Goal: Information Seeking & Learning: Learn about a topic

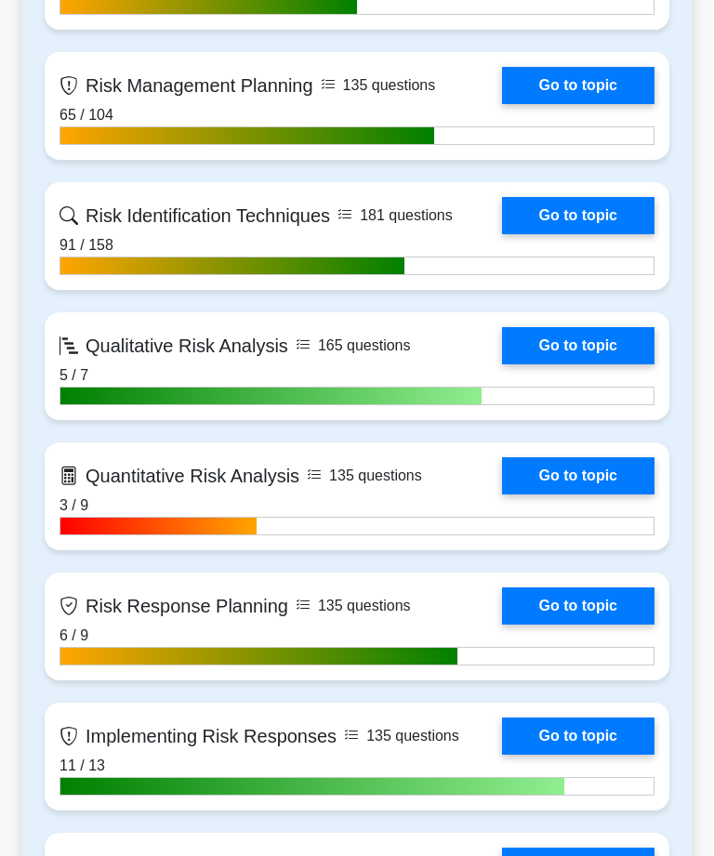
scroll to position [989, 0]
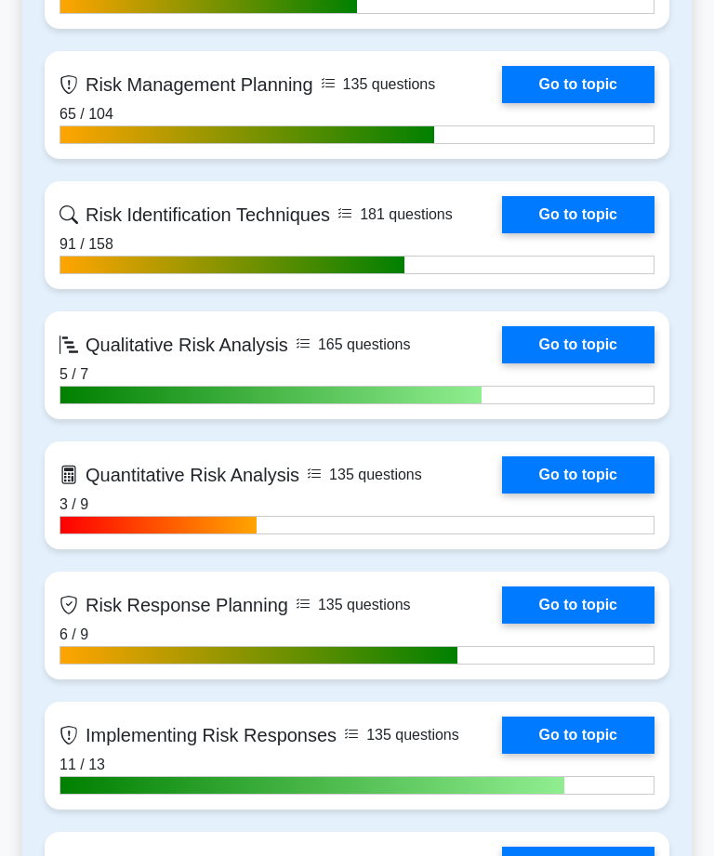
click at [594, 363] on link "Go to topic" at bounding box center [578, 344] width 152 height 37
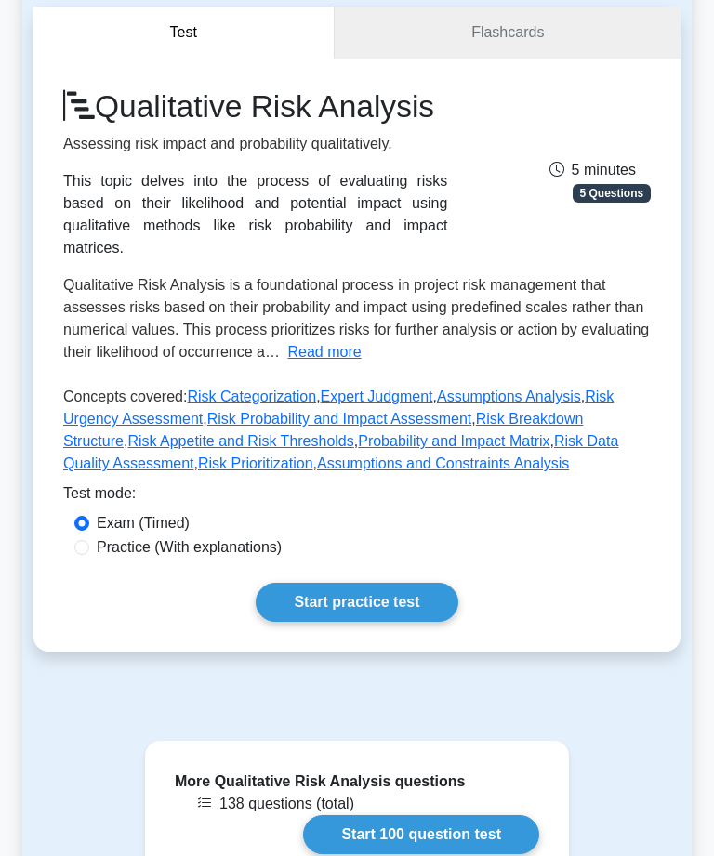
click at [361, 363] on button "Read more" at bounding box center [323, 352] width 73 height 22
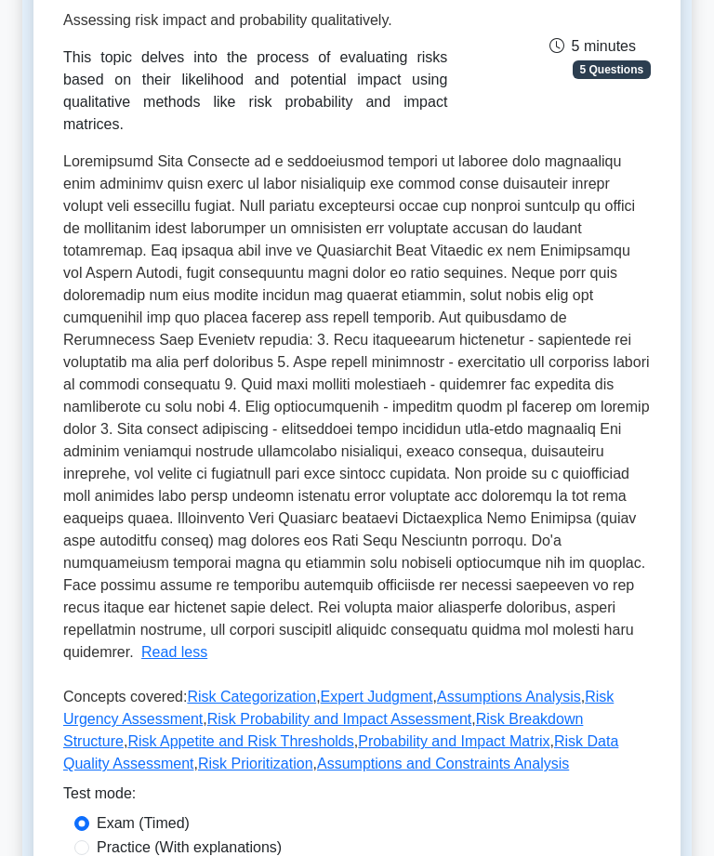
scroll to position [296, 0]
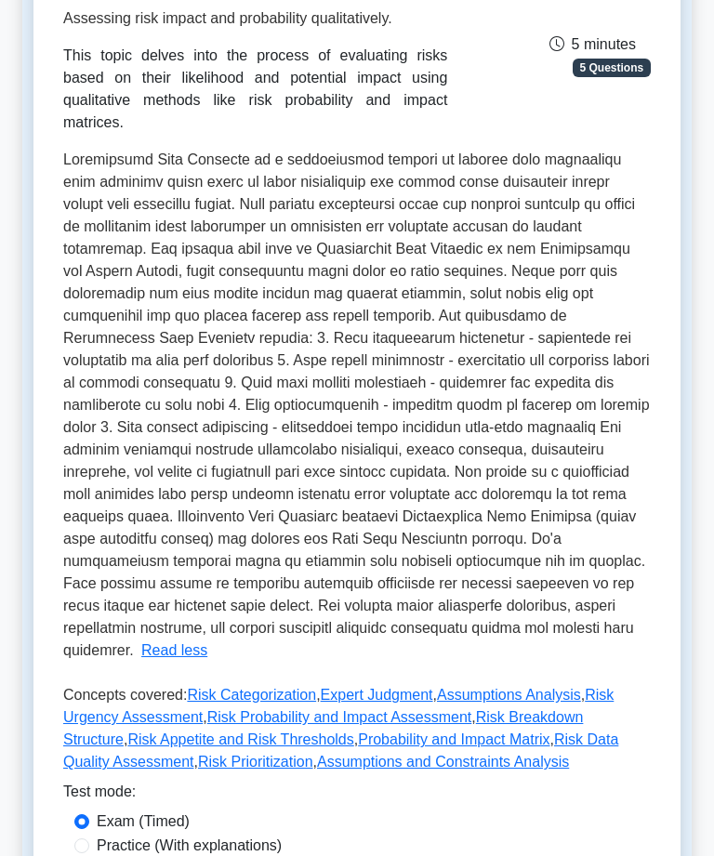
click at [712, 518] on main "Back to PMI Risk Management Professional (PMI-RMP) Test Flashcards Qualitative …" at bounding box center [357, 525] width 714 height 1539
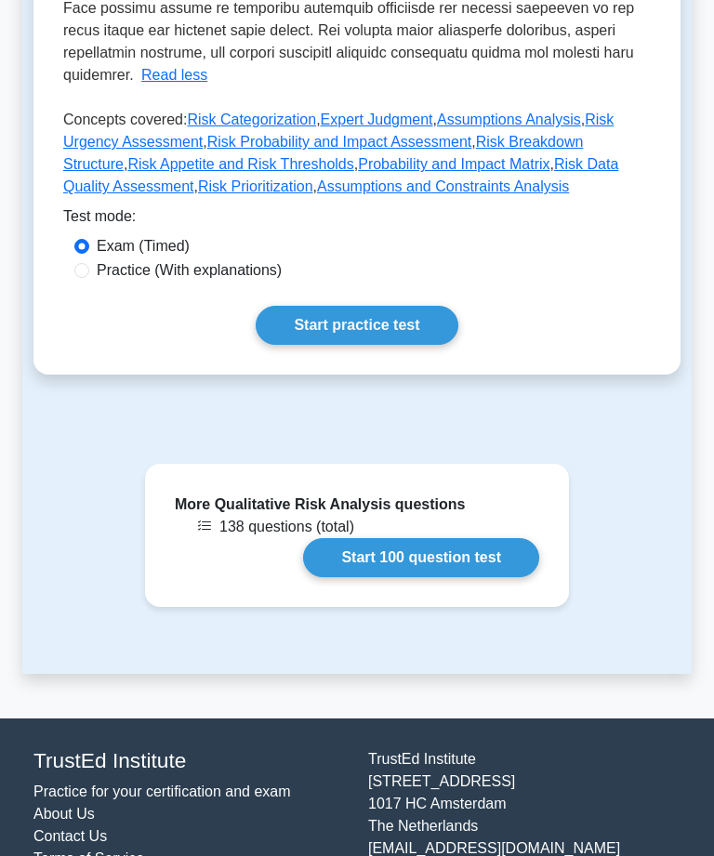
scroll to position [877, 0]
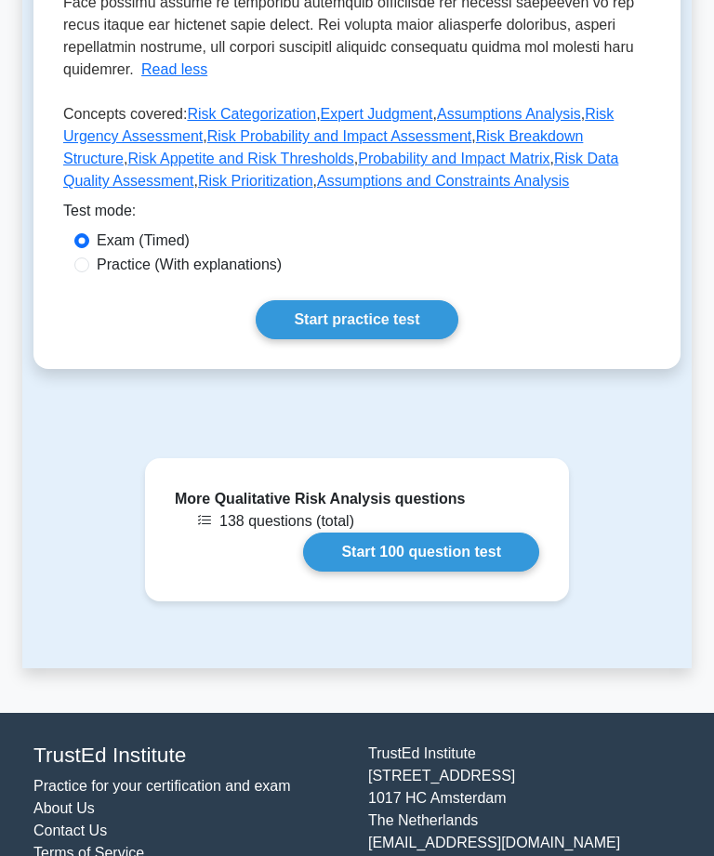
click at [279, 123] on link "Risk Categorization" at bounding box center [251, 115] width 129 height 16
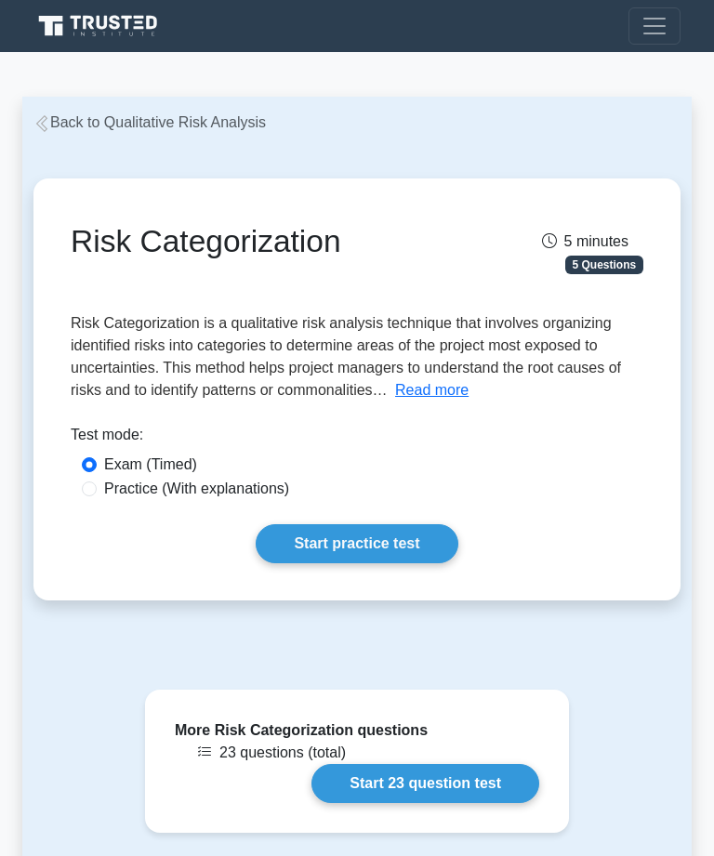
click at [395, 401] on button "Read more" at bounding box center [431, 390] width 73 height 22
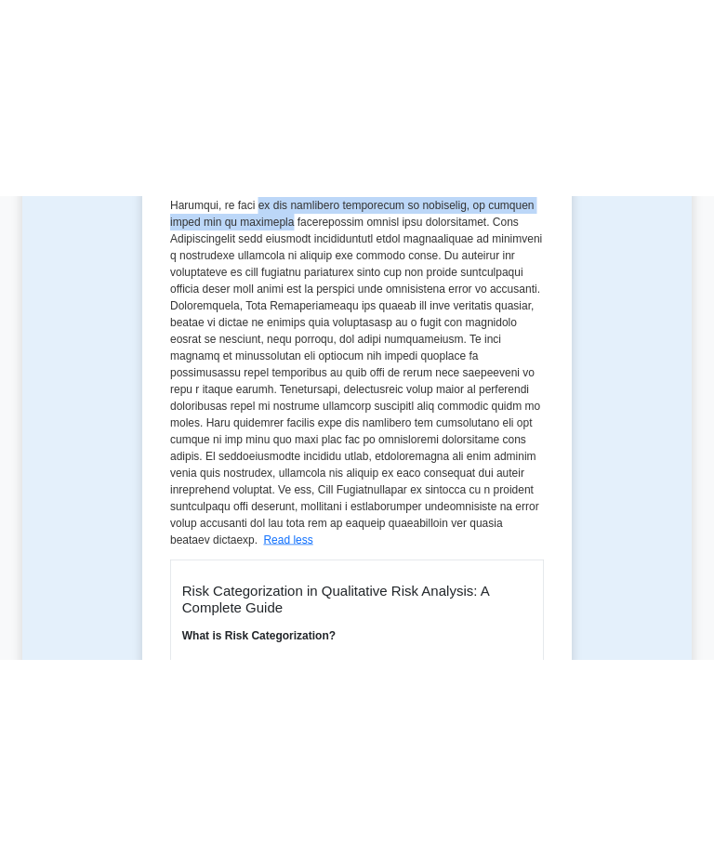
scroll to position [351, 0]
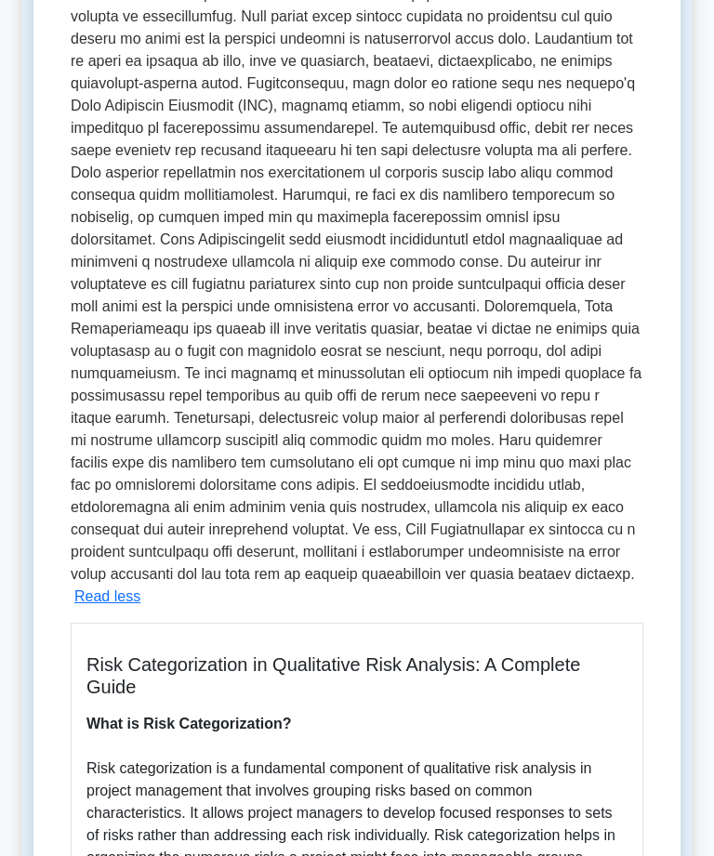
click at [471, 433] on span at bounding box center [356, 273] width 571 height 618
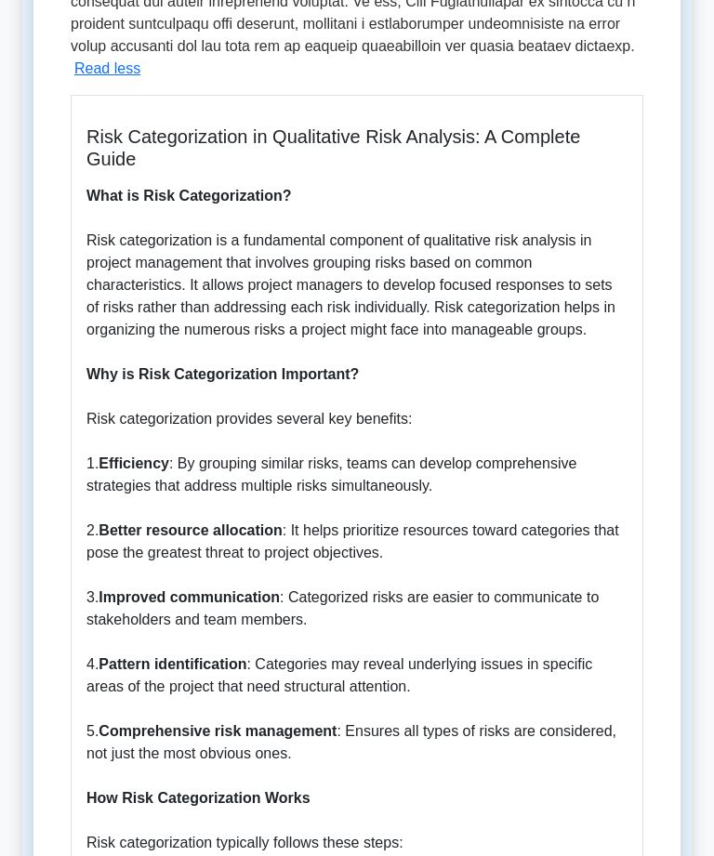
scroll to position [879, 0]
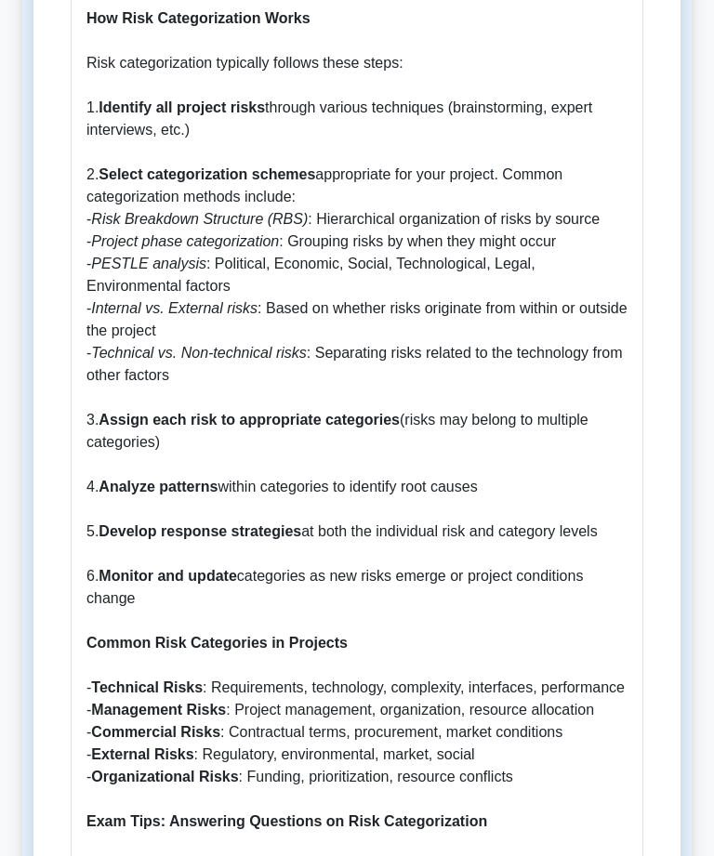
scroll to position [1660, 0]
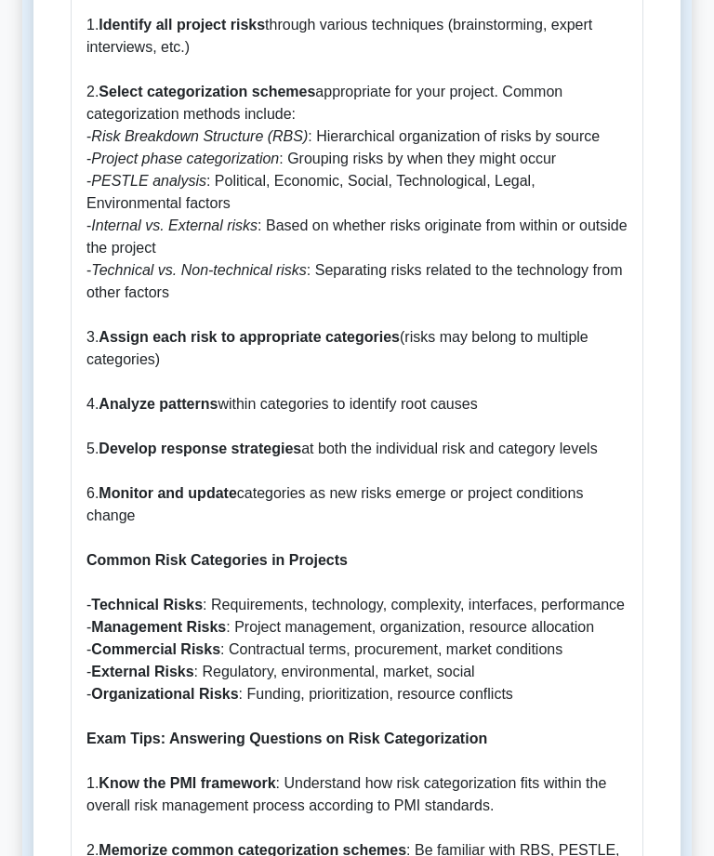
click at [1, 227] on main "Back to Qualitative Risk Analysis Risk Categorization 5 minutes 5 Questions -" at bounding box center [357, 175] width 714 height 3726
click at [24, 297] on div "Risk Categorization 5 minutes 5 Questions Read less 1. Efficiency" at bounding box center [356, 64] width 669 height 3345
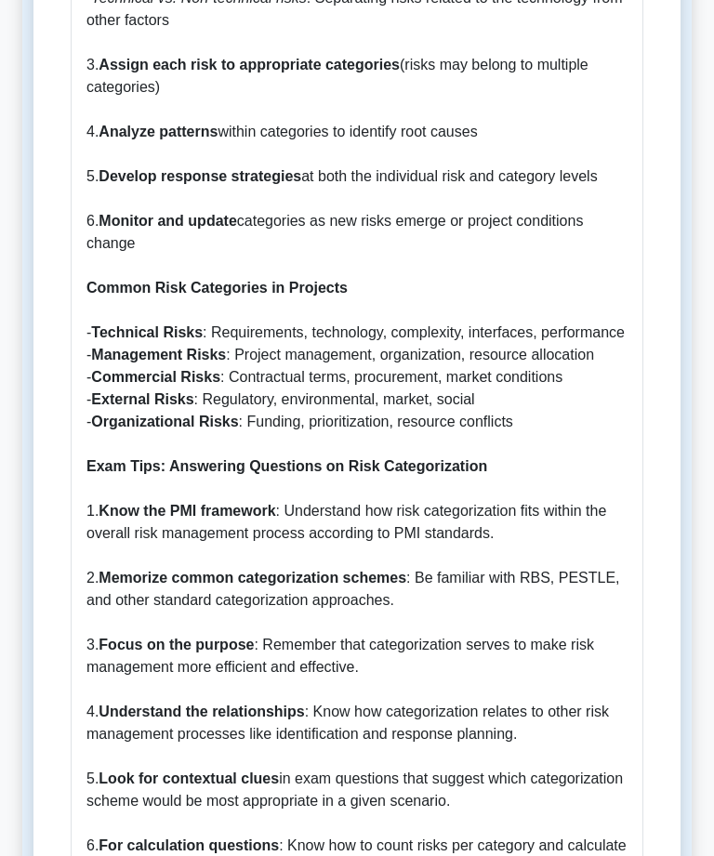
scroll to position [2013, 0]
click at [581, 483] on p "What is Risk Categorization? Risk categorization is a fundamental component of …" at bounding box center [356, 121] width 541 height 2141
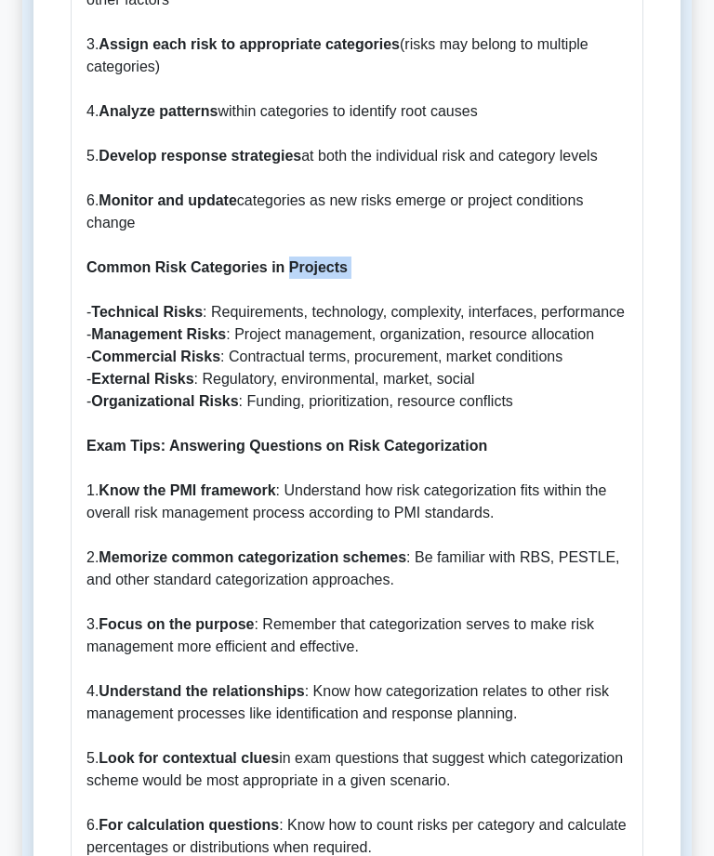
scroll to position [2035, 0]
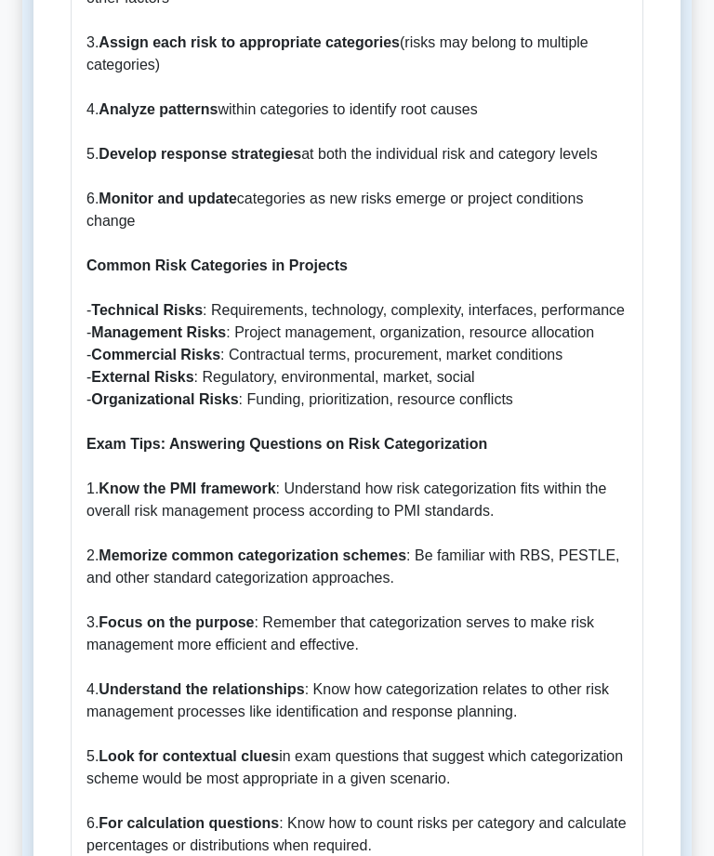
click at [523, 269] on p "What is Risk Categorization? Risk categorization is a fundamental component of …" at bounding box center [356, 99] width 541 height 2141
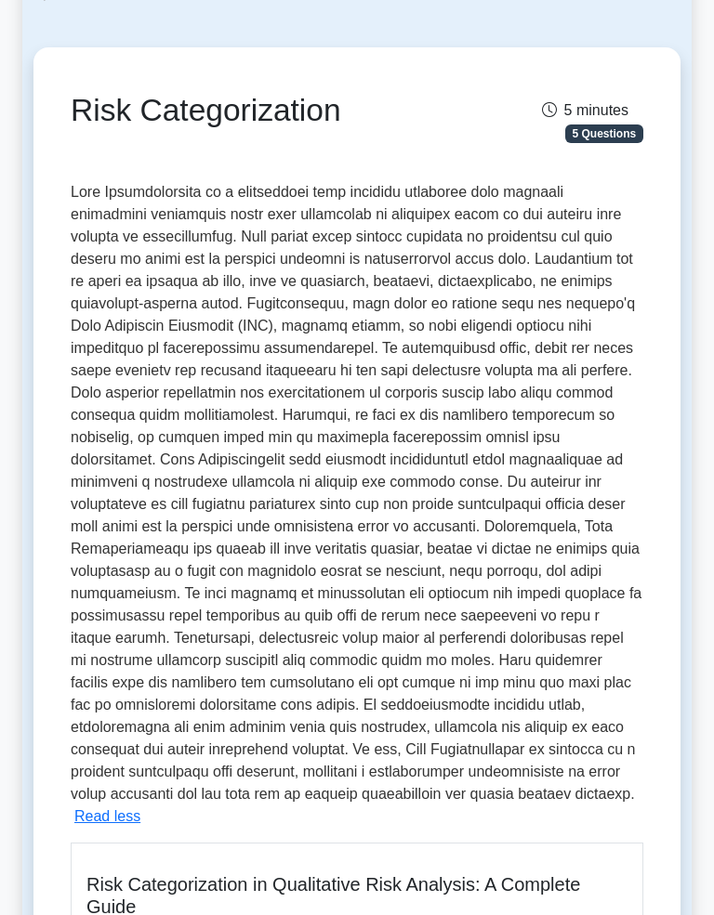
scroll to position [0, 0]
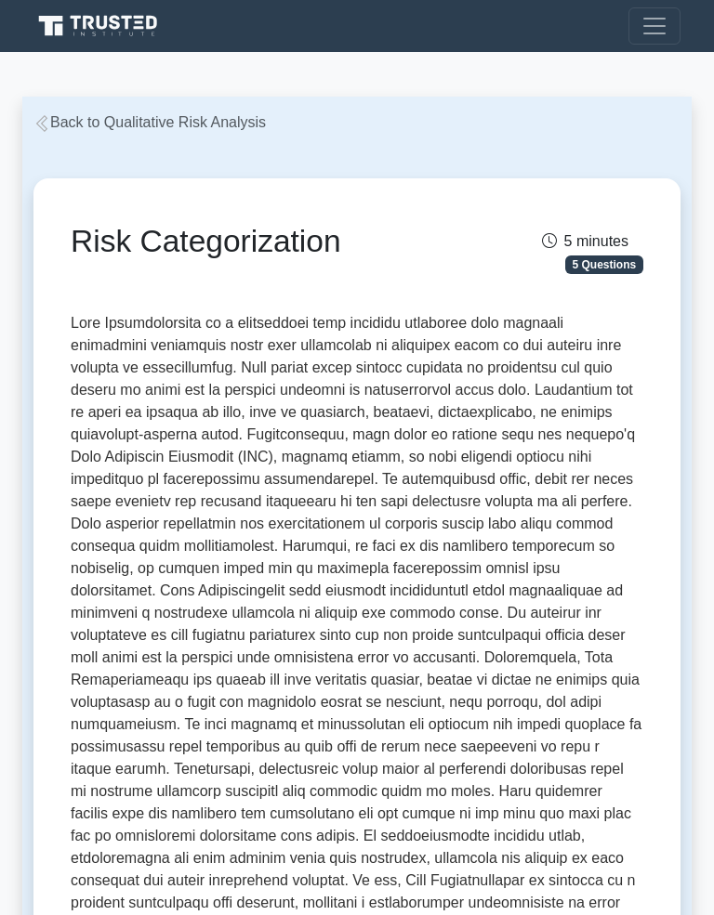
click at [48, 131] on icon at bounding box center [41, 123] width 17 height 17
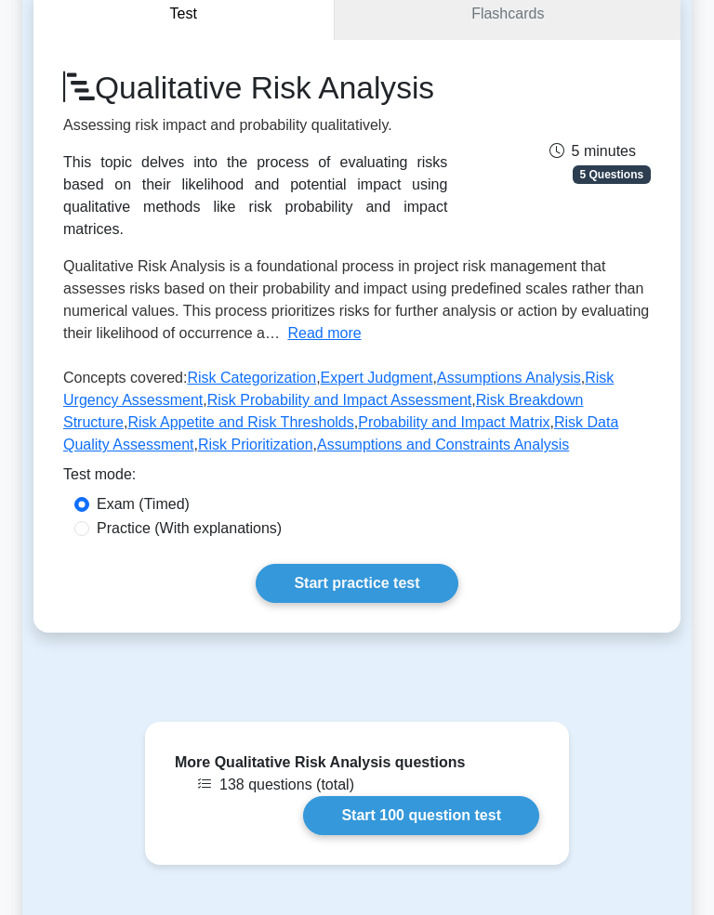
click at [433, 386] on link "Expert Judgment" at bounding box center [377, 378] width 112 height 16
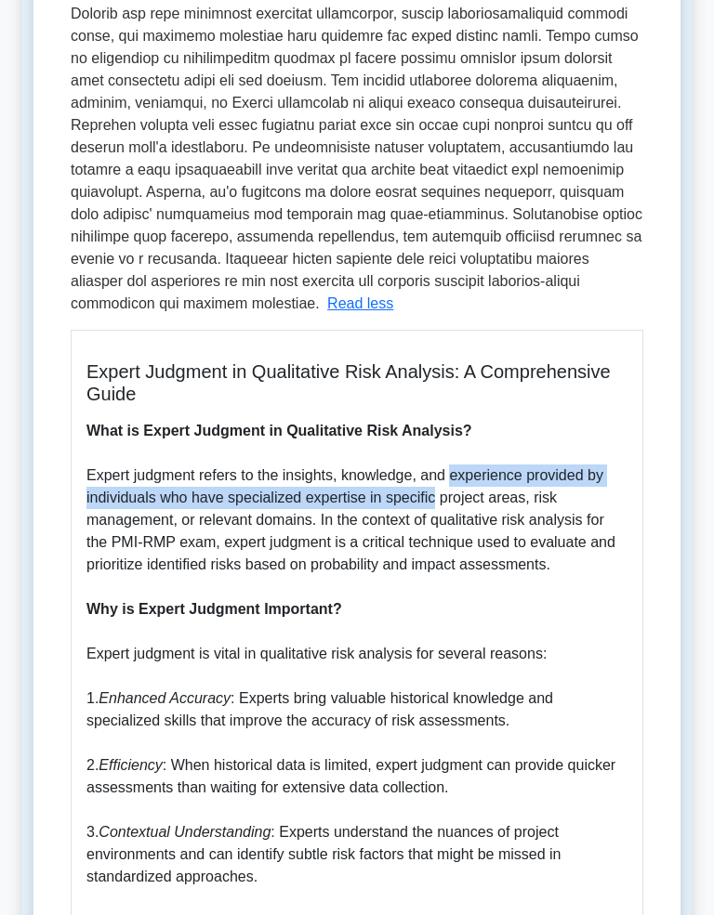
scroll to position [512, 0]
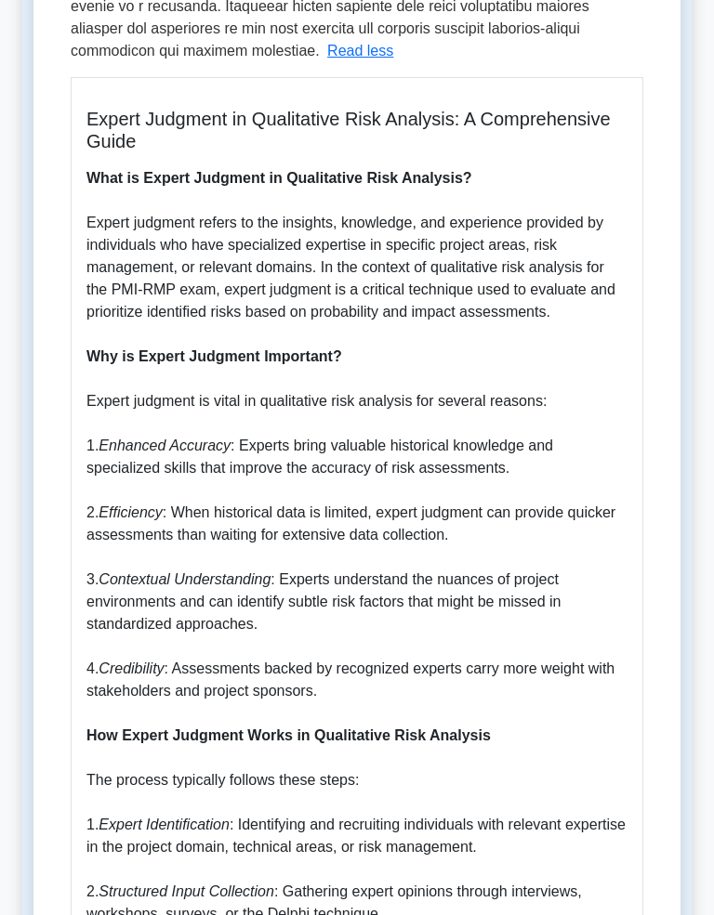
scroll to position [763, 0]
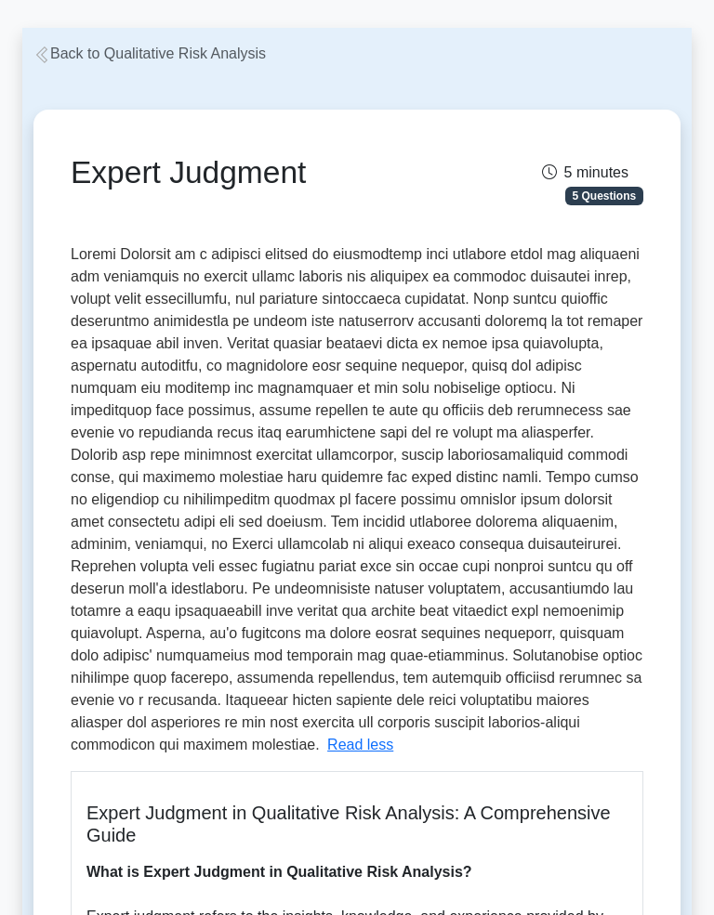
scroll to position [0, 0]
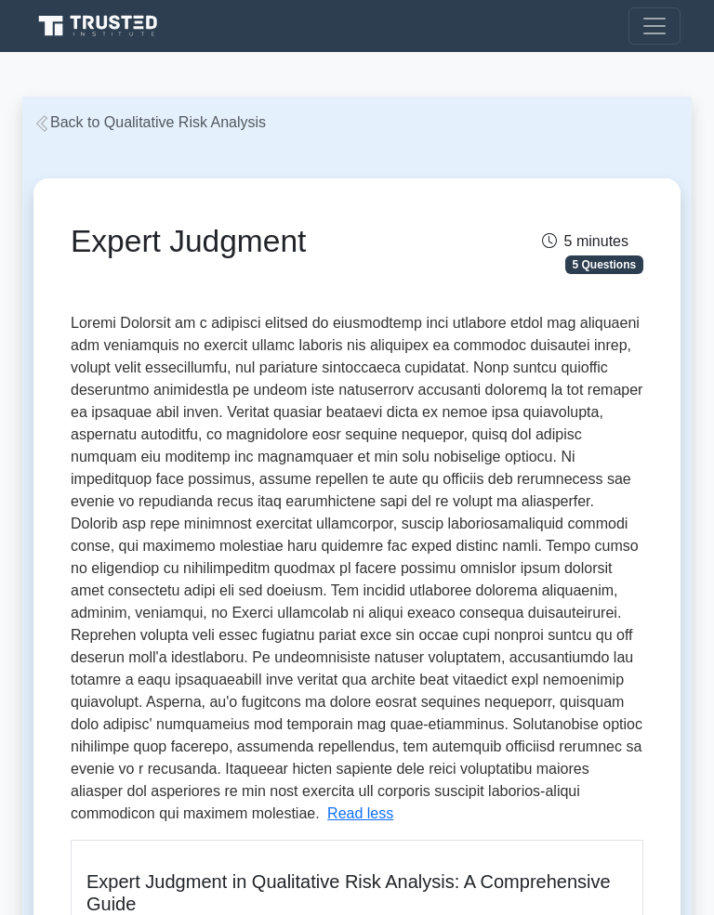
click at [51, 121] on link "Back to Qualitative Risk Analysis" at bounding box center [149, 122] width 232 height 16
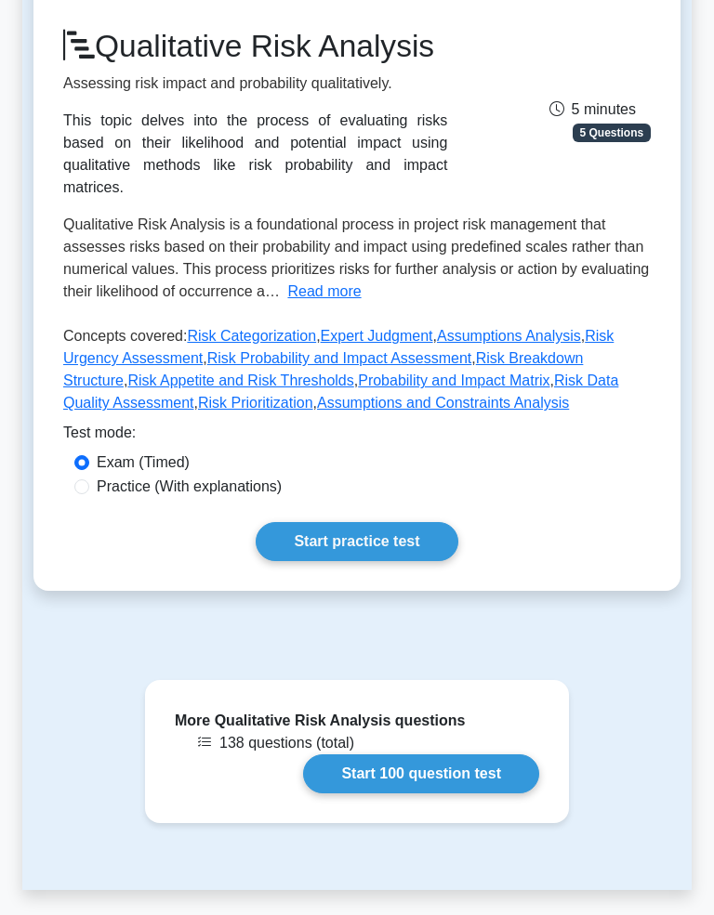
scroll to position [232, 0]
click at [581, 344] on link "Assumptions Analysis" at bounding box center [509, 336] width 144 height 16
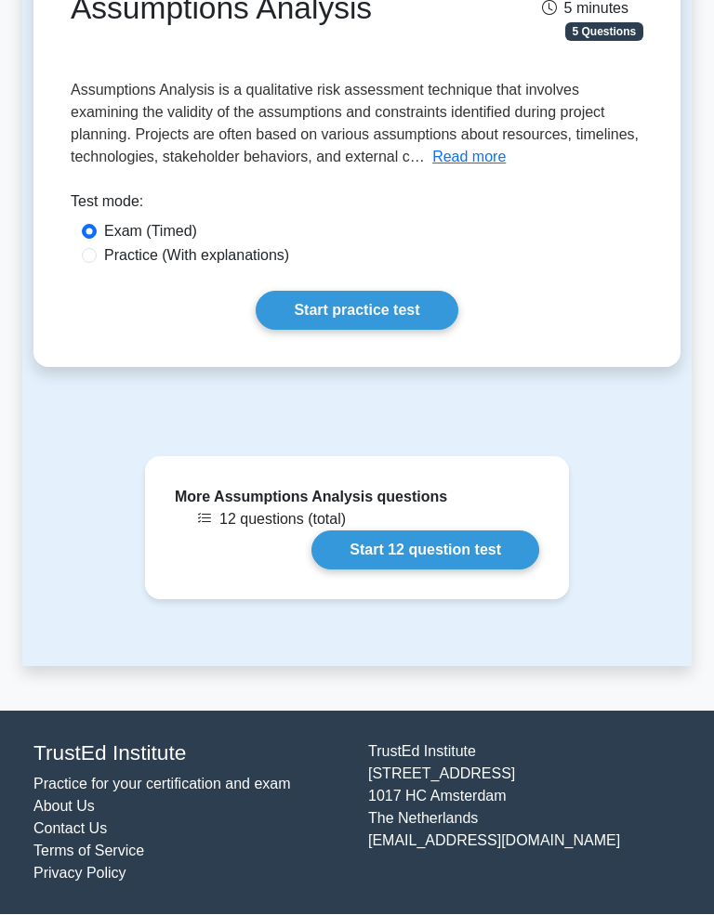
scroll to position [244, 0]
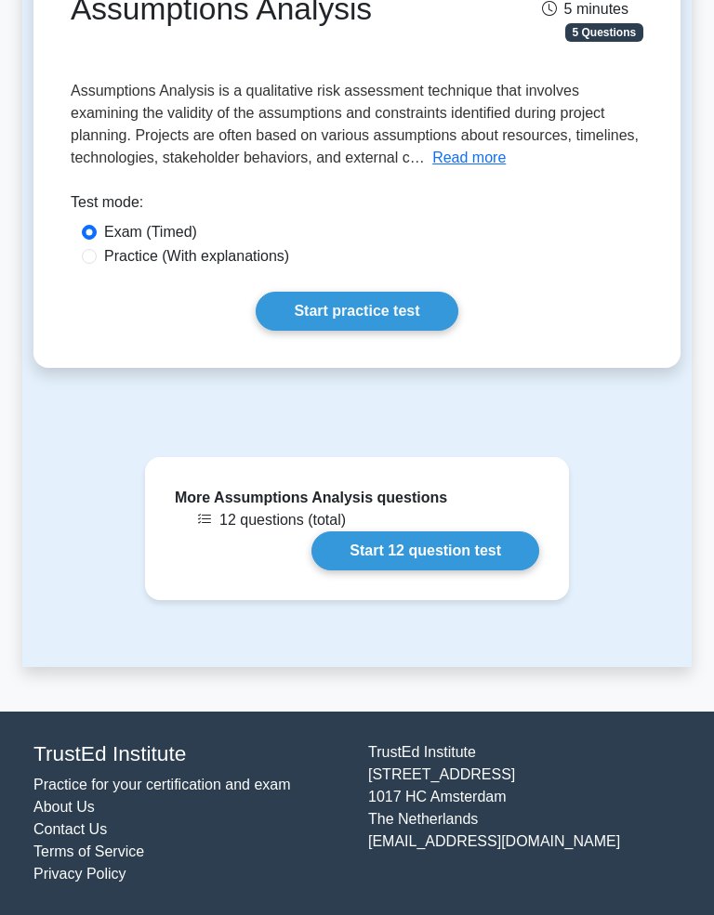
click at [432, 169] on button "Read more" at bounding box center [468, 158] width 73 height 22
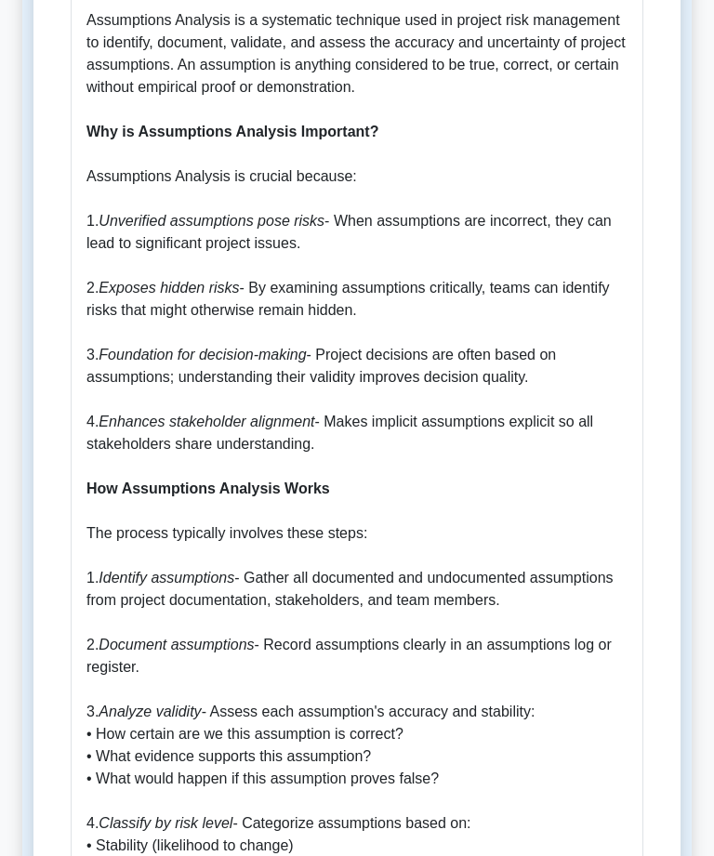
scroll to position [941, 0]
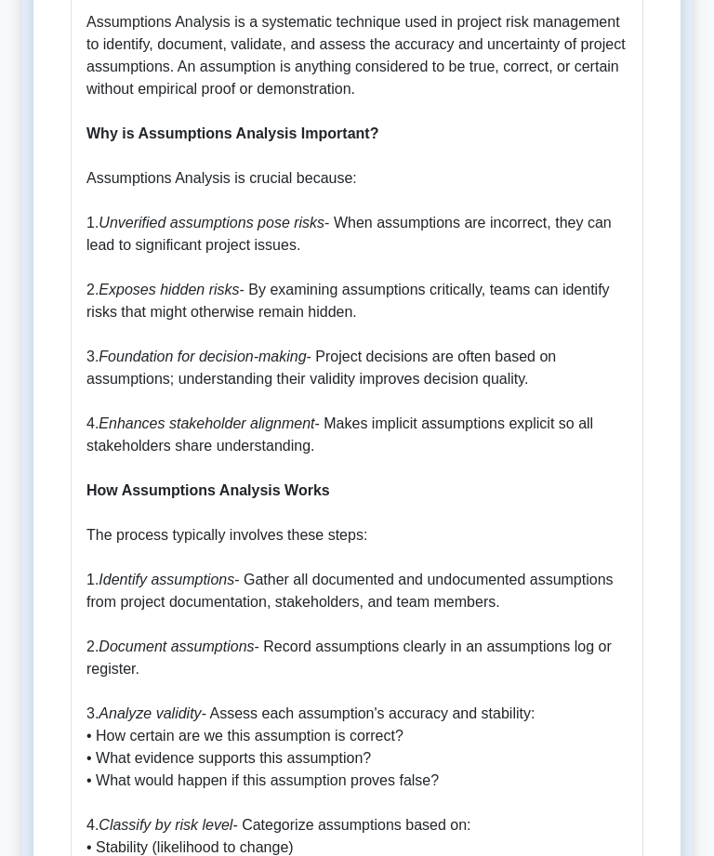
click at [11, 331] on main "Back to Qualitative Risk Analysis Assumptions Analysis 5 minutes 5 Questions" at bounding box center [357, 807] width 714 height 3392
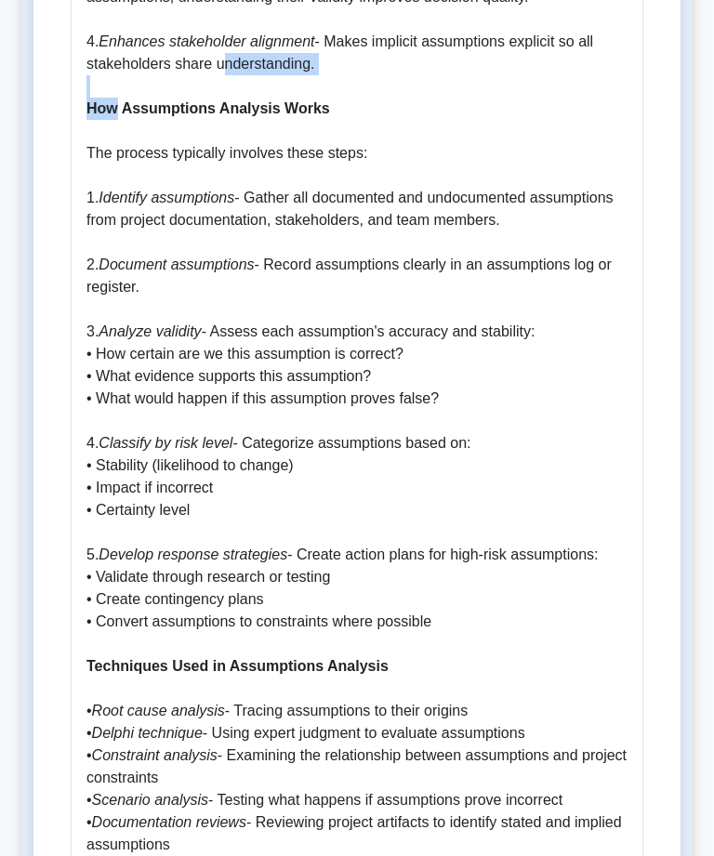
scroll to position [1323, 0]
click at [33, 246] on div "Assumptions Analysis 5 minutes 5 Questions Read less 1. 2. 3. 4. 1. 2. 3." at bounding box center [356, 316] width 647 height 2922
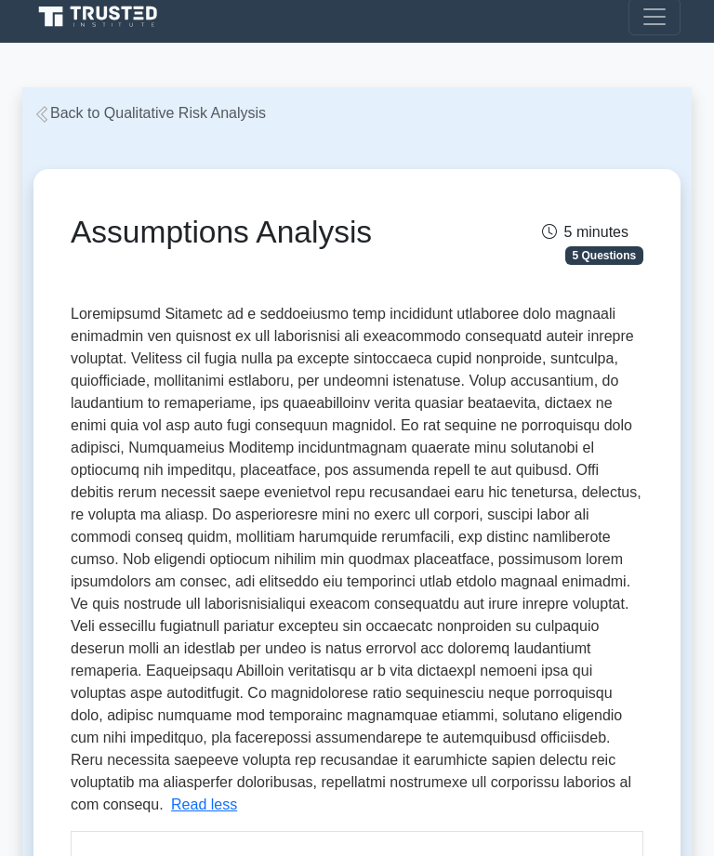
scroll to position [0, 0]
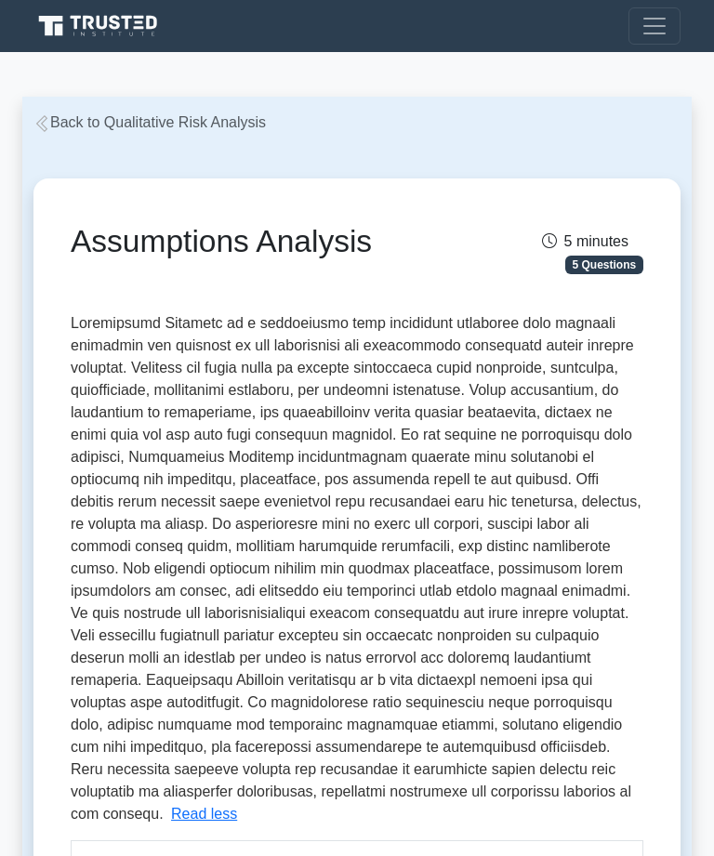
click at [37, 125] on icon at bounding box center [41, 123] width 11 height 17
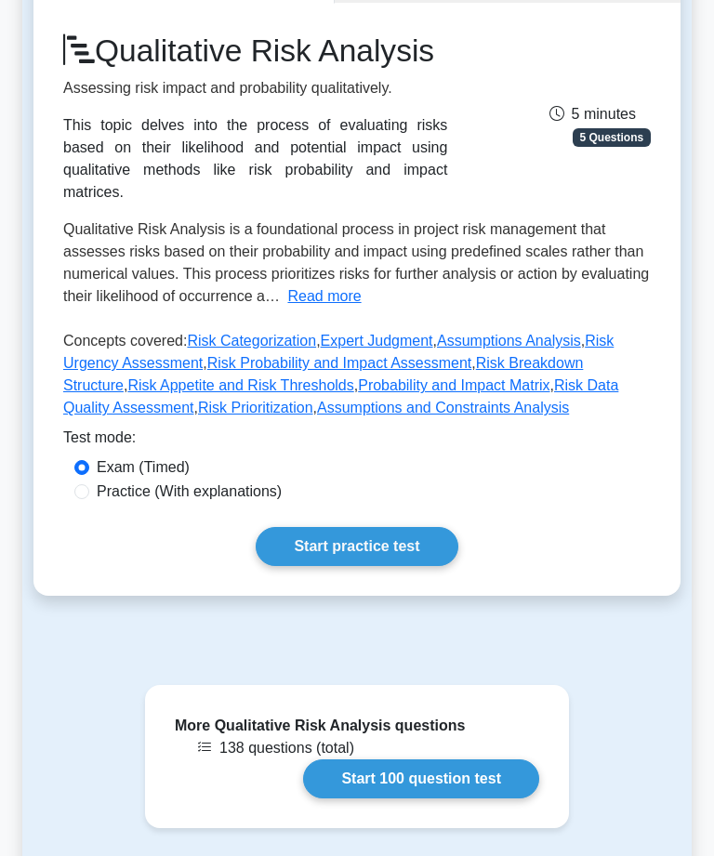
scroll to position [230, 0]
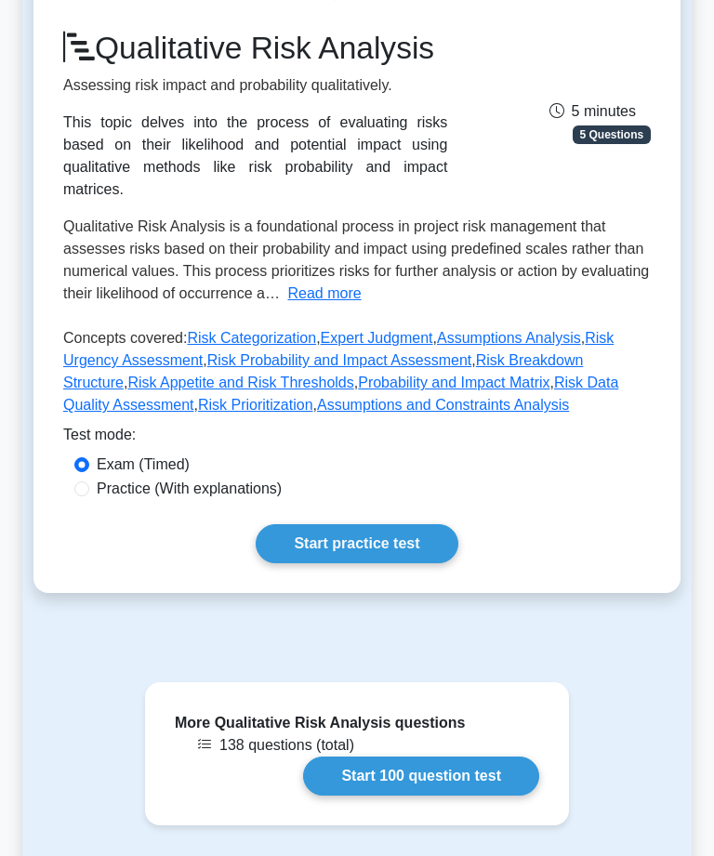
click at [241, 369] on link "Risk Urgency Assessment" at bounding box center [338, 350] width 550 height 38
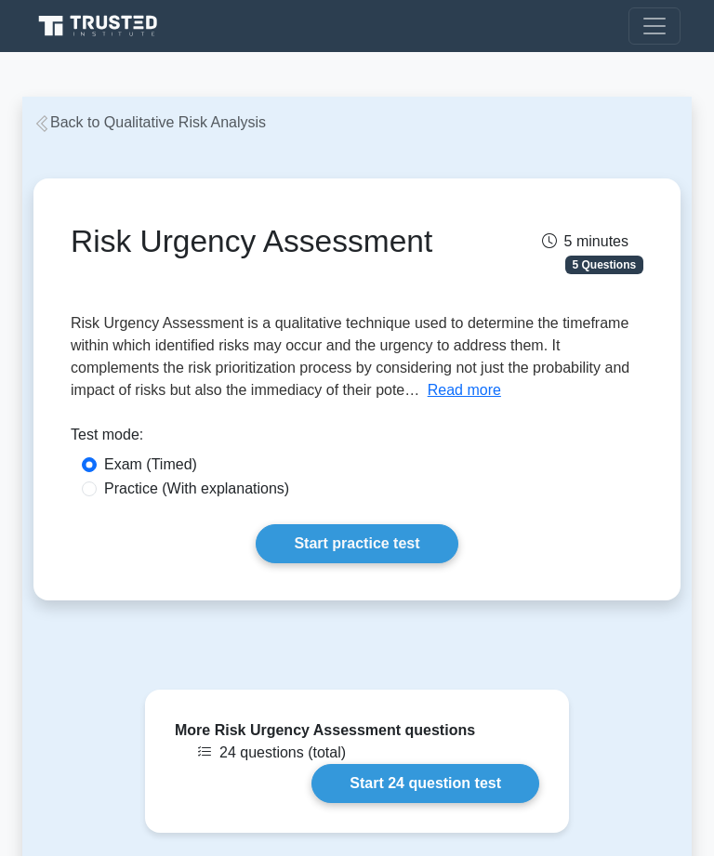
click at [427, 401] on button "Read more" at bounding box center [463, 390] width 73 height 22
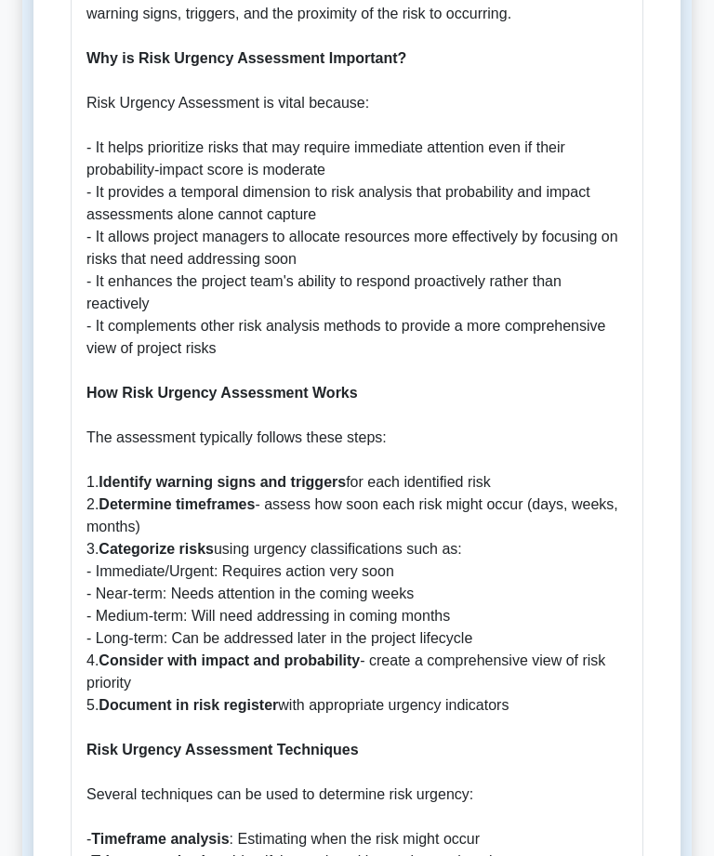
scroll to position [1017, 0]
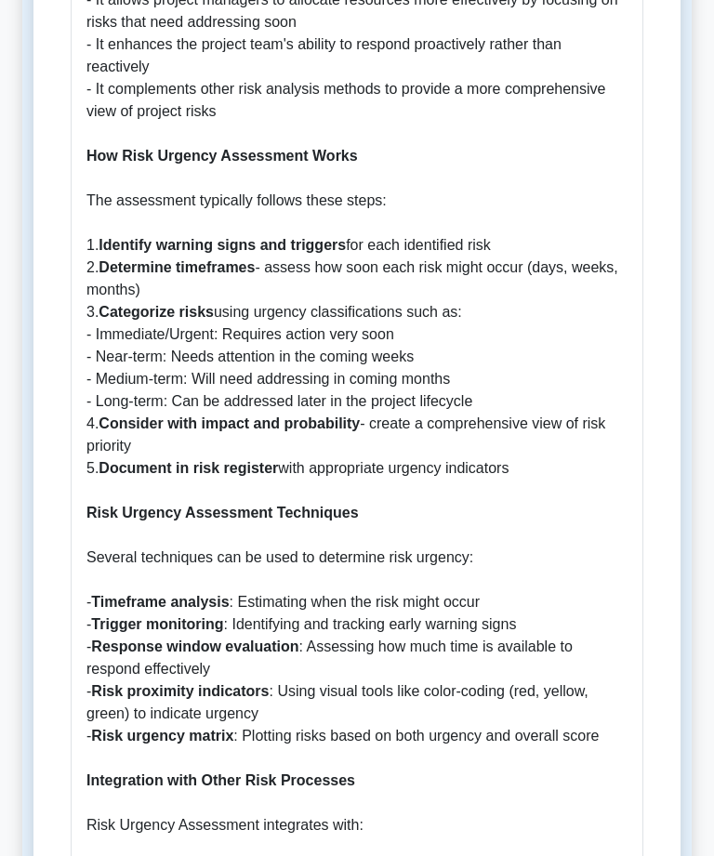
scroll to position [1255, 0]
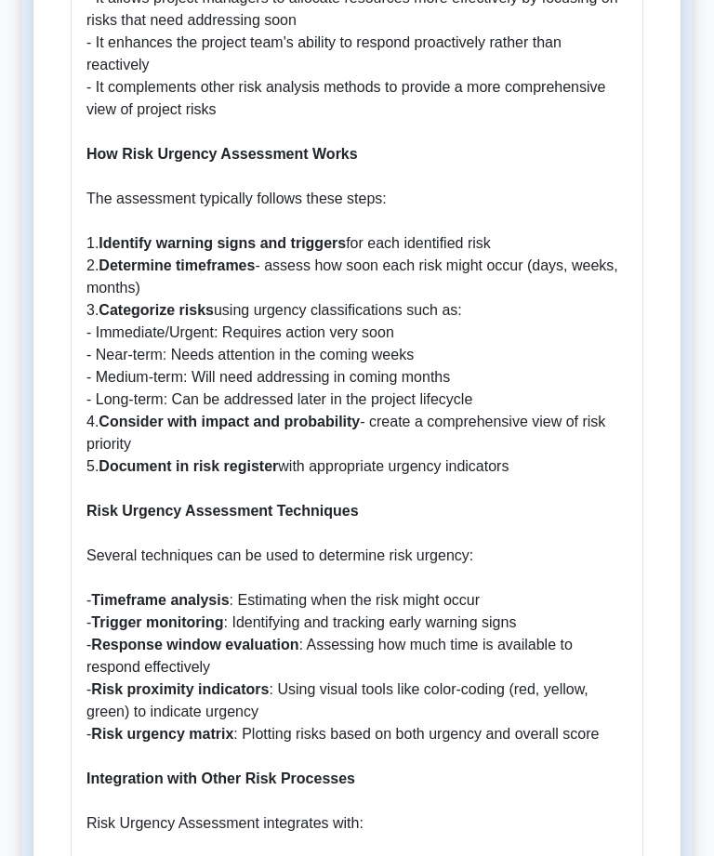
click at [625, 585] on p "What is Risk Urgency Assessment? Risk Urgency Assessment is a critical componen…" at bounding box center [356, 779] width 541 height 2253
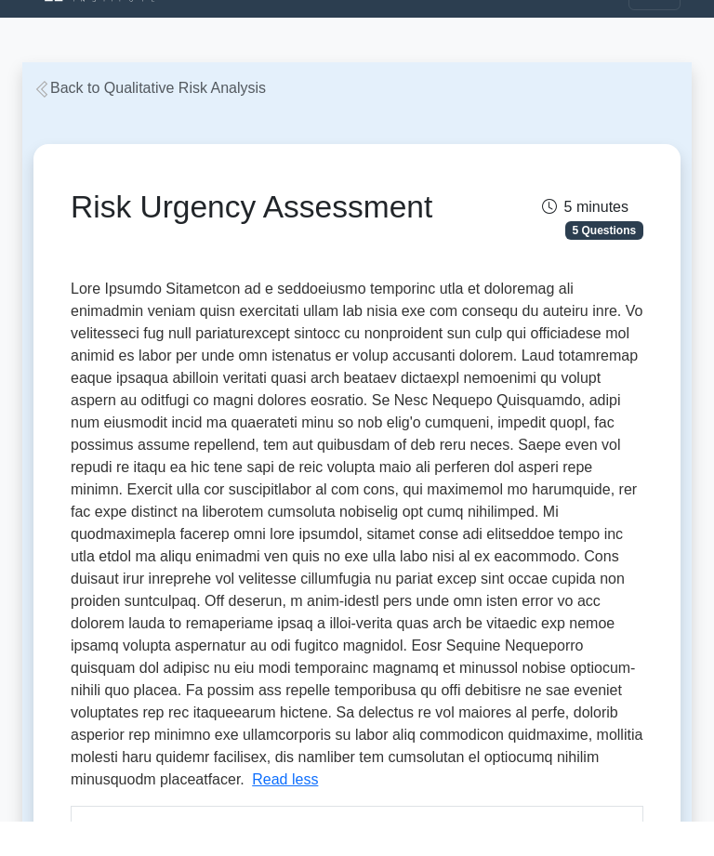
scroll to position [34, 0]
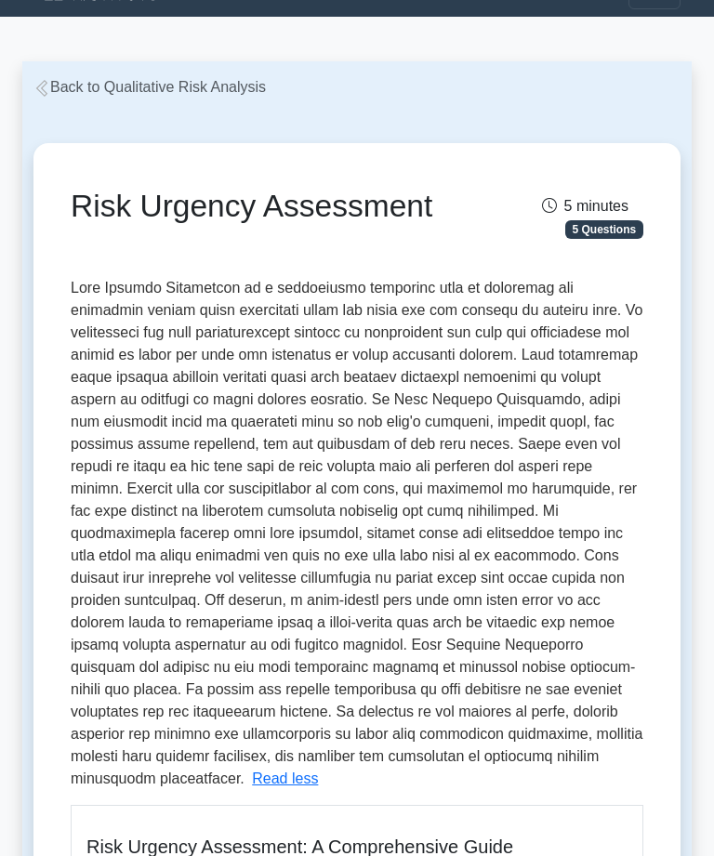
click at [33, 88] on icon at bounding box center [41, 89] width 17 height 17
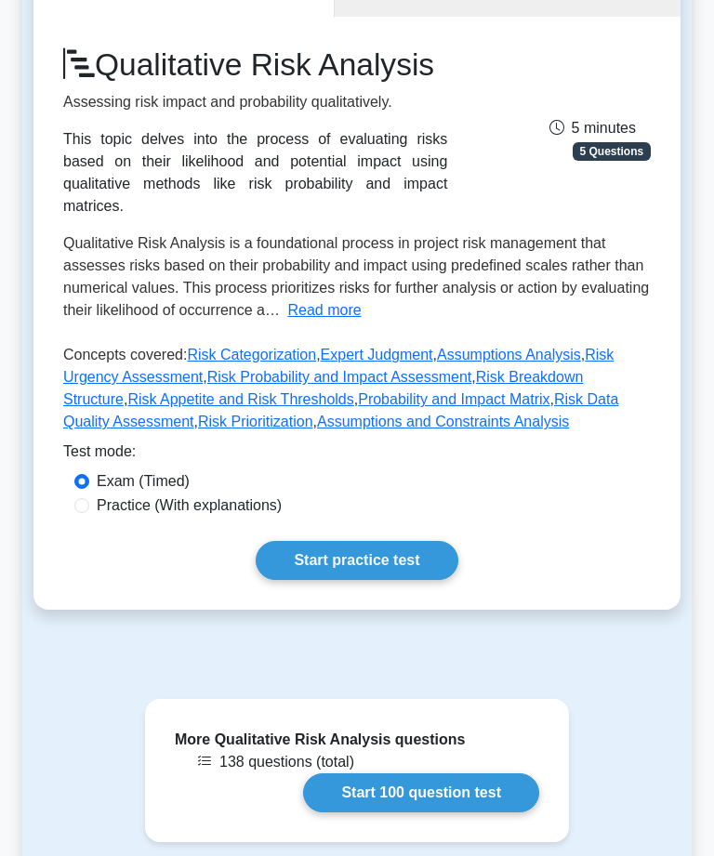
click at [472, 385] on link "Risk Probability and Impact Assessment" at bounding box center [339, 377] width 265 height 16
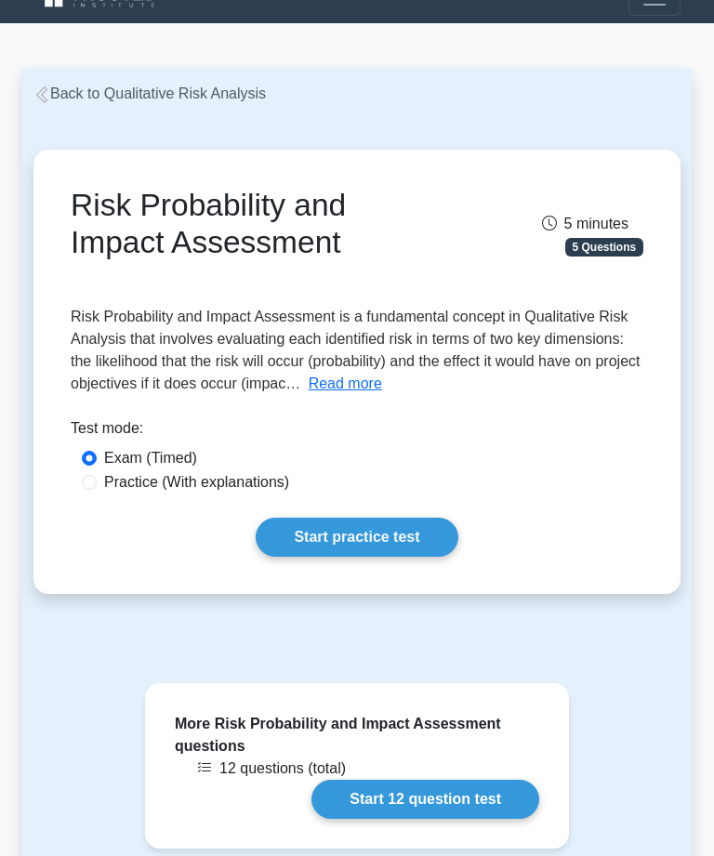
click at [309, 396] on button "Read more" at bounding box center [345, 385] width 73 height 22
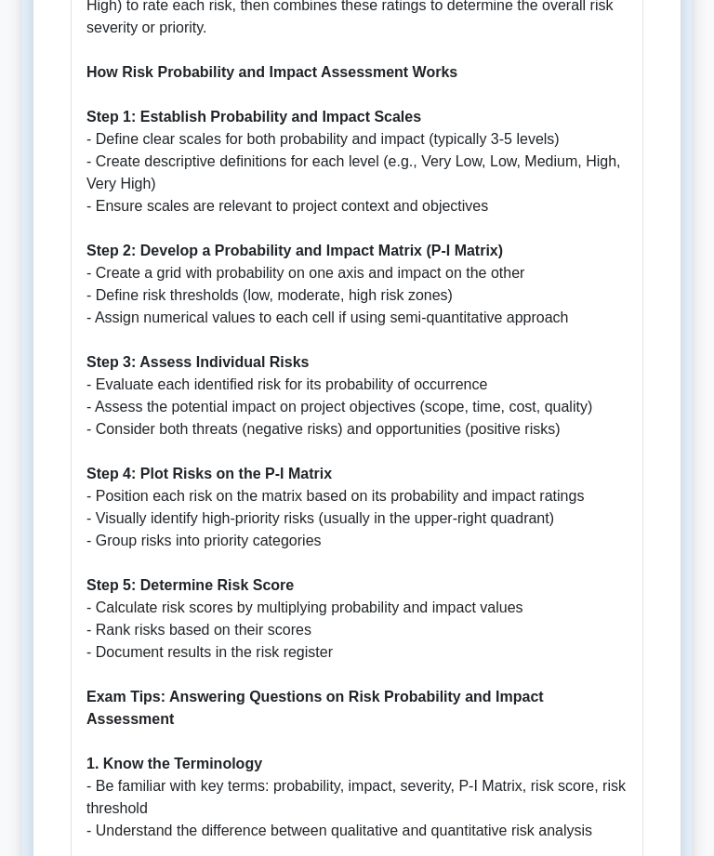
scroll to position [1516, 0]
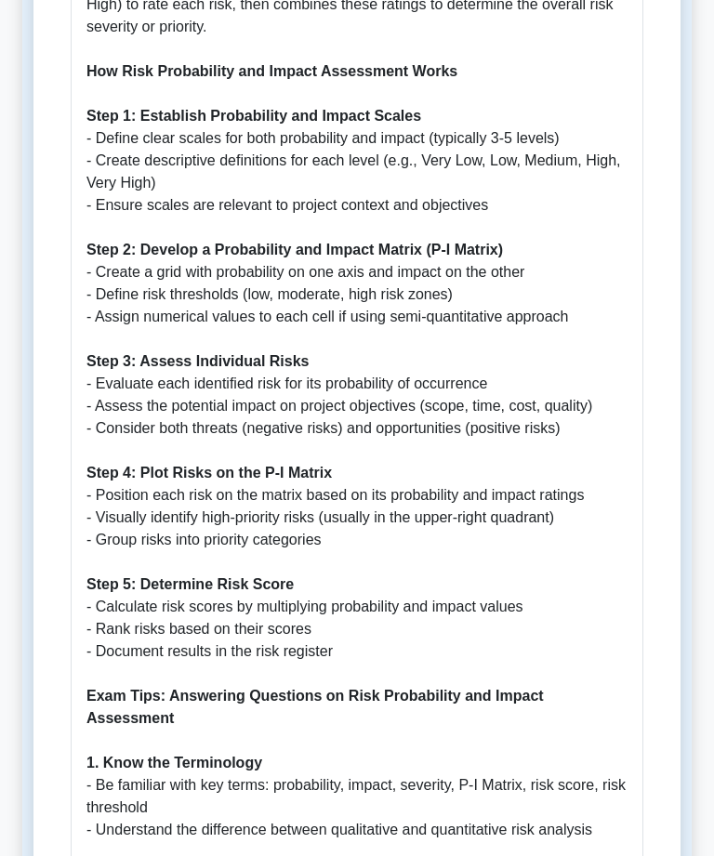
click at [550, 781] on p "Risk Probability and Impact Assessment: A Comprehensive Guide Why It's Importan…" at bounding box center [356, 629] width 541 height 2297
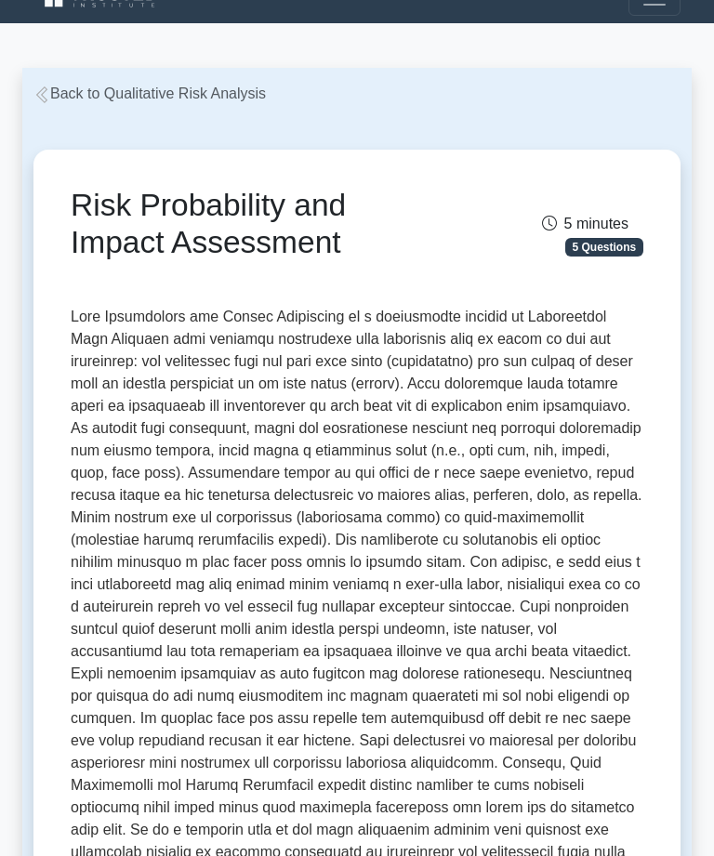
scroll to position [0, 0]
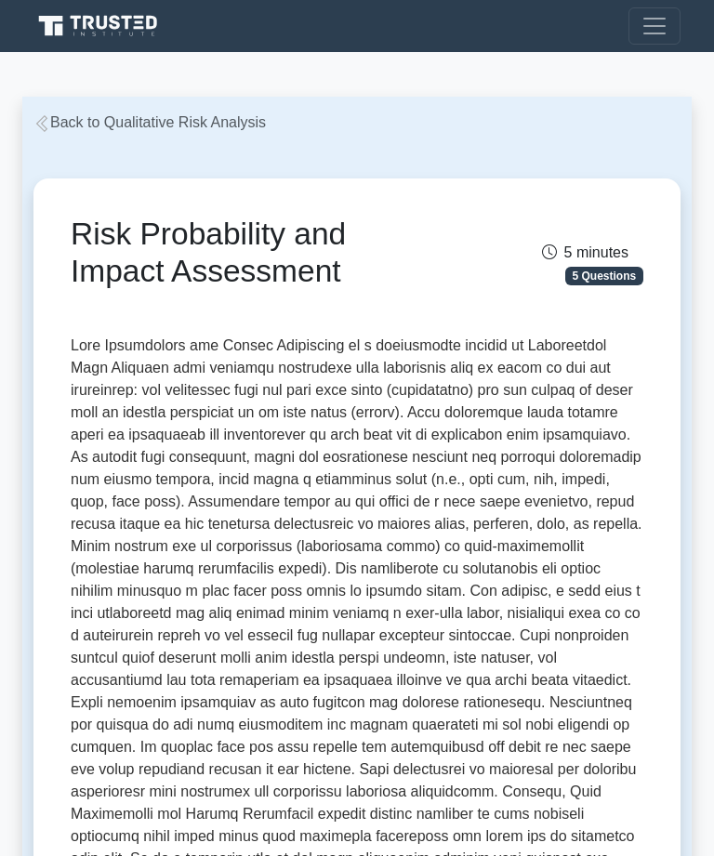
click at [42, 114] on link "Back to Qualitative Risk Analysis" at bounding box center [149, 122] width 232 height 16
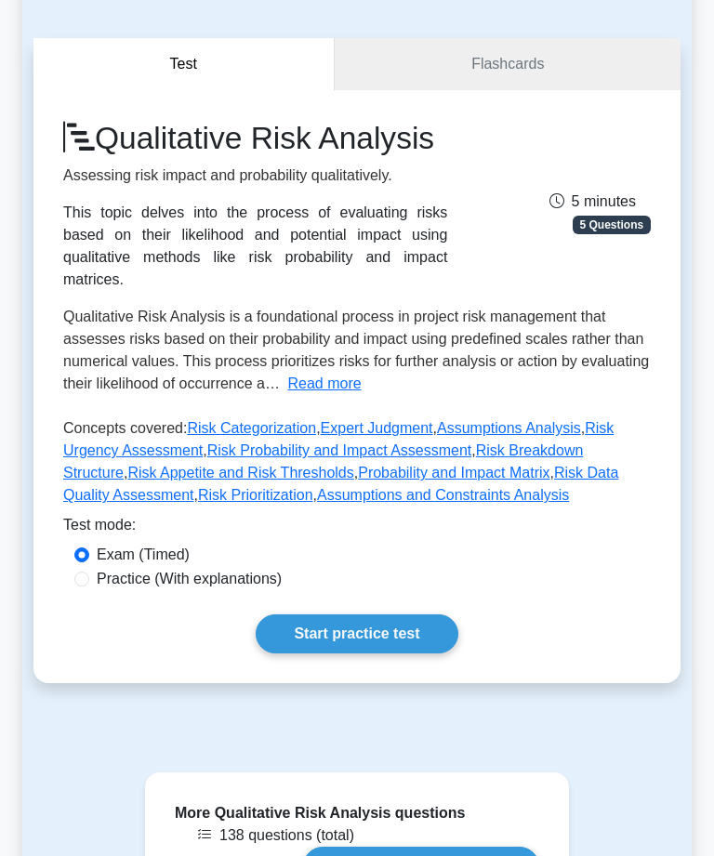
click at [204, 480] on link "Risk Breakdown Structure" at bounding box center [322, 461] width 519 height 38
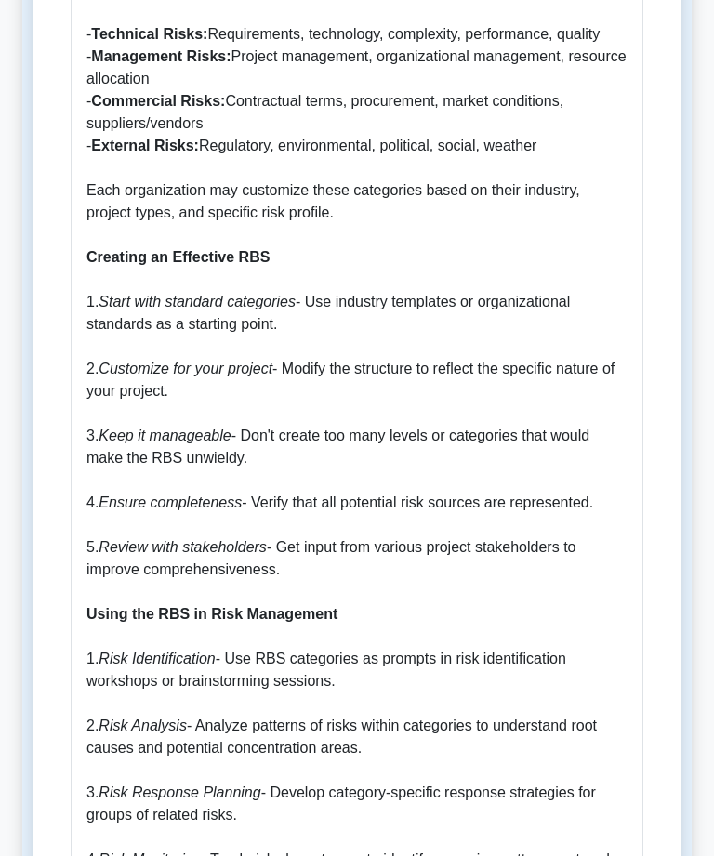
scroll to position [1888, 0]
click at [614, 513] on p "What is a Risk Breakdown Structure (RBS)? A Risk Breakdown Structure (RBS) is a…" at bounding box center [356, 368] width 541 height 2431
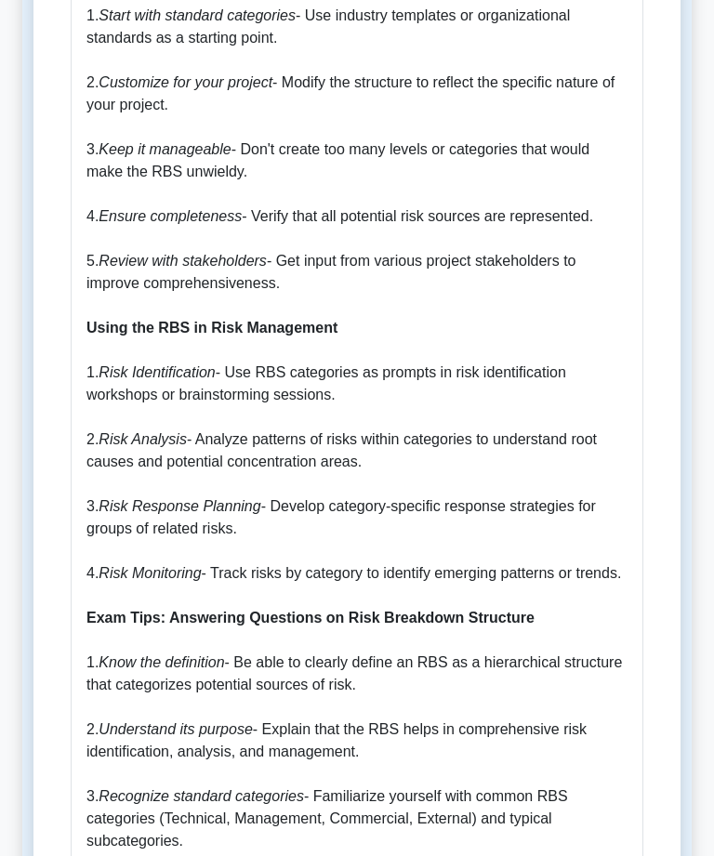
scroll to position [2175, 0]
